Goal: Transaction & Acquisition: Book appointment/travel/reservation

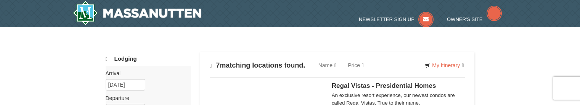
select select "10"
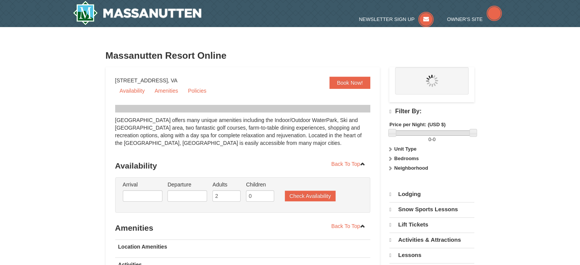
select select "10"
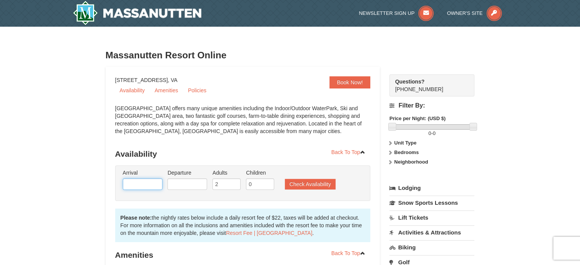
click at [147, 183] on input "text" at bounding box center [143, 183] width 40 height 11
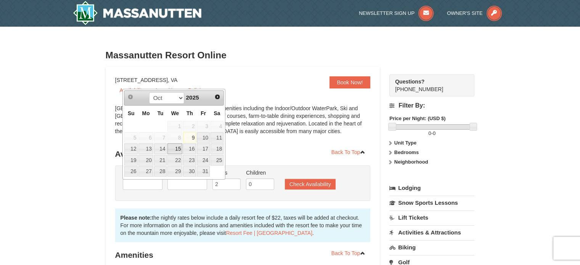
click at [168, 149] on link "15" at bounding box center [174, 148] width 15 height 11
type input "10/15/2025"
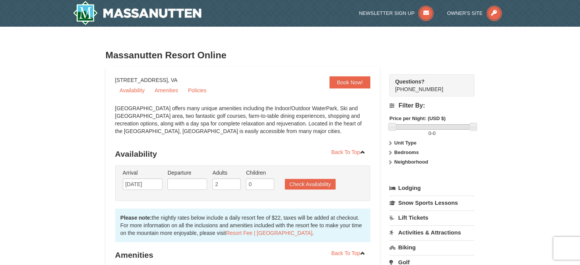
click at [189, 190] on li "Departure Please format dates MM/DD/YYYY Please format dates MM/DD/YYYY" at bounding box center [186, 181] width 43 height 25
click at [189, 184] on input "text" at bounding box center [187, 183] width 40 height 11
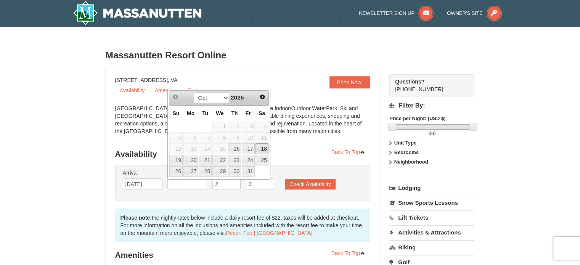
click at [263, 147] on link "18" at bounding box center [261, 148] width 13 height 11
type input "10/18/2025"
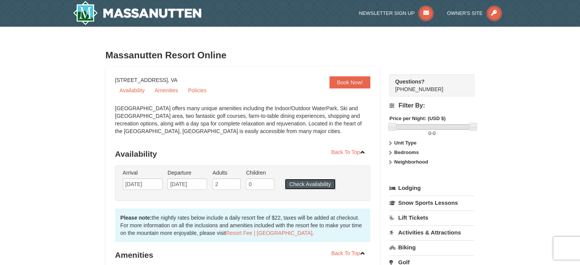
click at [311, 183] on button "Check Availability" at bounding box center [310, 184] width 51 height 11
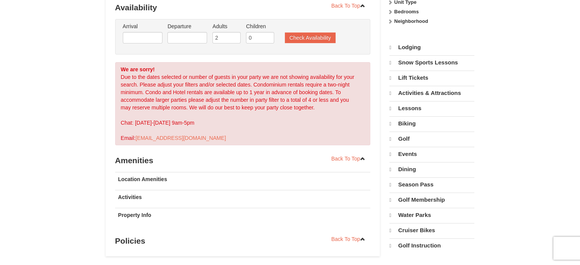
select select "10"
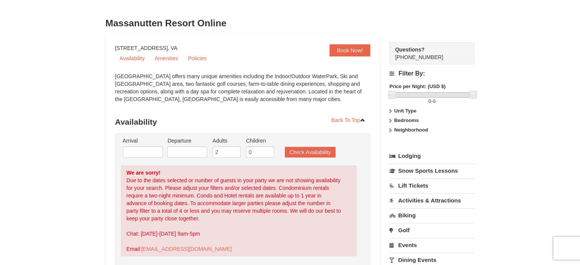
scroll to position [32, 0]
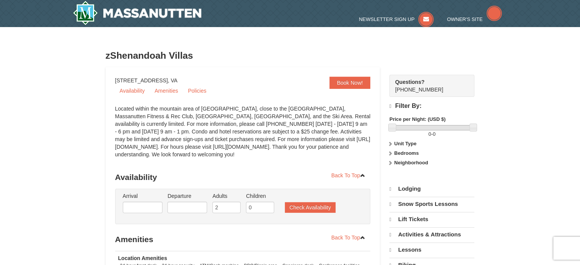
select select "10"
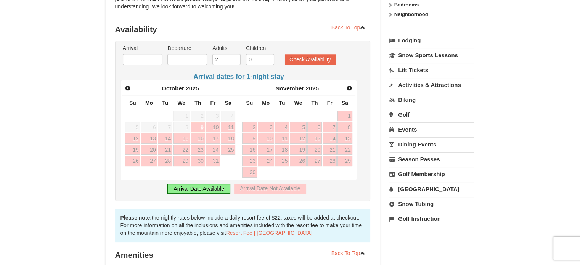
scroll to position [152, 0]
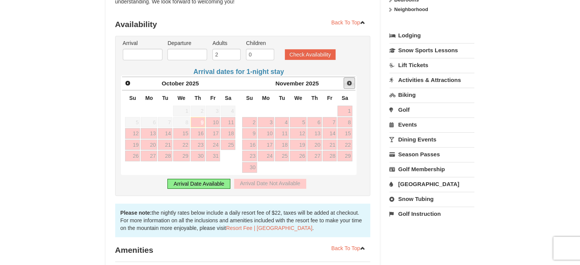
click at [351, 86] on span "Next" at bounding box center [349, 83] width 6 height 6
